Goal: Check status: Check status

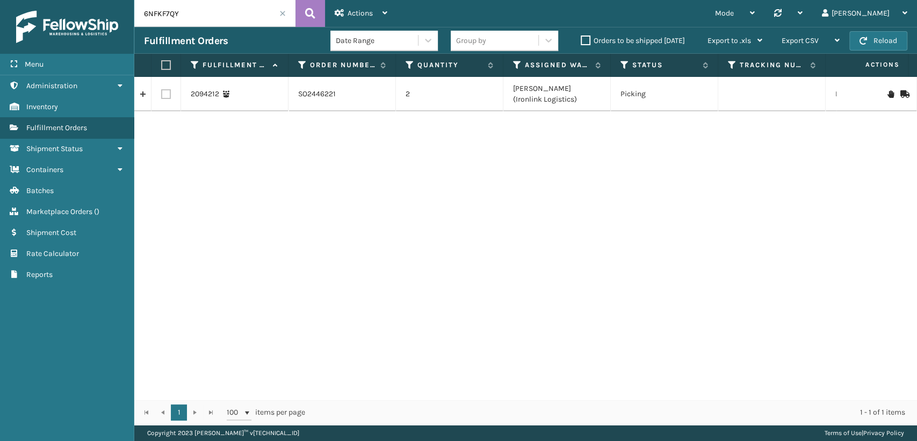
click at [0, 0] on div "Menu Administration Inventory Fulfillment Orders Shipment Status Containers Bat…" at bounding box center [458, 0] width 917 height 0
click at [747, 87] on td "429030134CHS" at bounding box center [772, 94] width 107 height 34
click at [744, 91] on td "429030134CHS" at bounding box center [772, 94] width 107 height 34
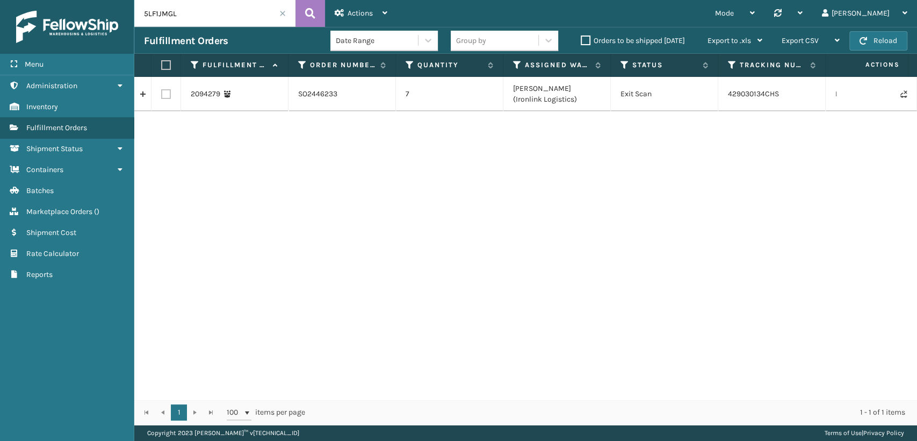
drag, startPoint x: 174, startPoint y: 16, endPoint x: 67, endPoint y: 14, distance: 107.0
click at [67, 0] on div "Menu Administration Inventory Fulfillment Orders Shipment Status Containers Bat…" at bounding box center [458, 0] width 917 height 0
paste input "8WWWQ7N"
click at [736, 93] on td "429030125CHS" at bounding box center [772, 94] width 107 height 34
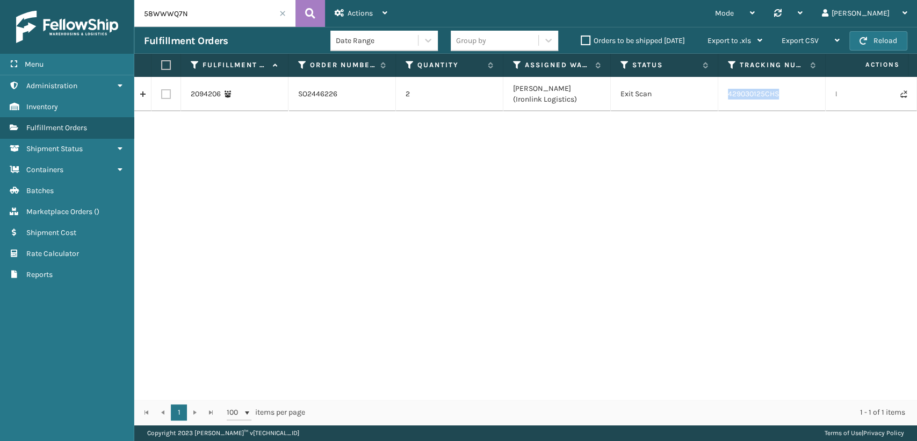
copy td "429030125CHS"
drag, startPoint x: 207, startPoint y: 19, endPoint x: 0, endPoint y: 18, distance: 207.4
click at [0, 0] on div "Menu Administration Inventory Fulfillment Orders Shipment Status Containers Bat…" at bounding box center [458, 0] width 917 height 0
paste input "3B23SBLM"
click at [751, 100] on td "311646848" at bounding box center [772, 94] width 107 height 34
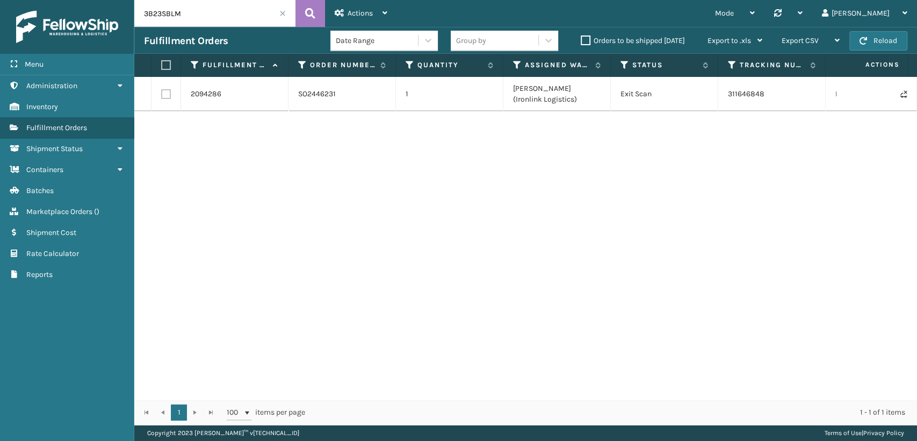
click at [744, 94] on td "311646848" at bounding box center [772, 94] width 107 height 34
copy td "311646848"
drag, startPoint x: 199, startPoint y: 18, endPoint x: 0, endPoint y: -1, distance: 200.2
click at [0, 0] on div "Menu Administration Inventory Fulfillment Orders Shipment Status Containers Bat…" at bounding box center [458, 0] width 917 height 0
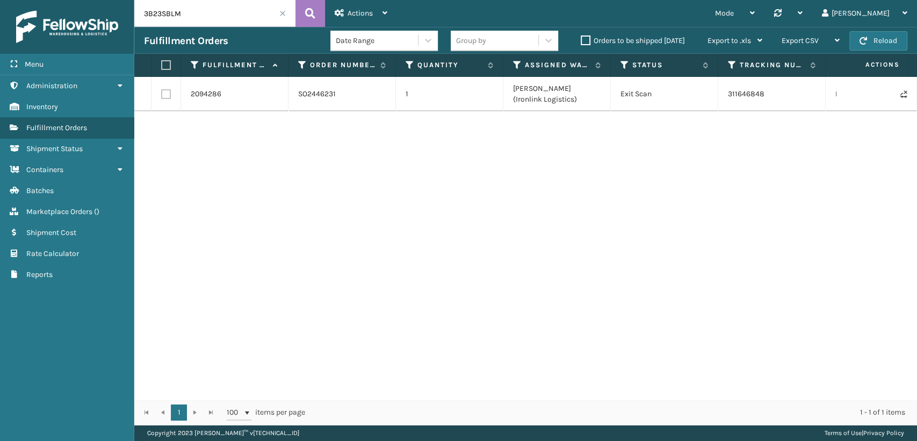
paste input "6NFKF7QY"
type input "6NFKF7QY"
